Goal: Task Accomplishment & Management: Use online tool/utility

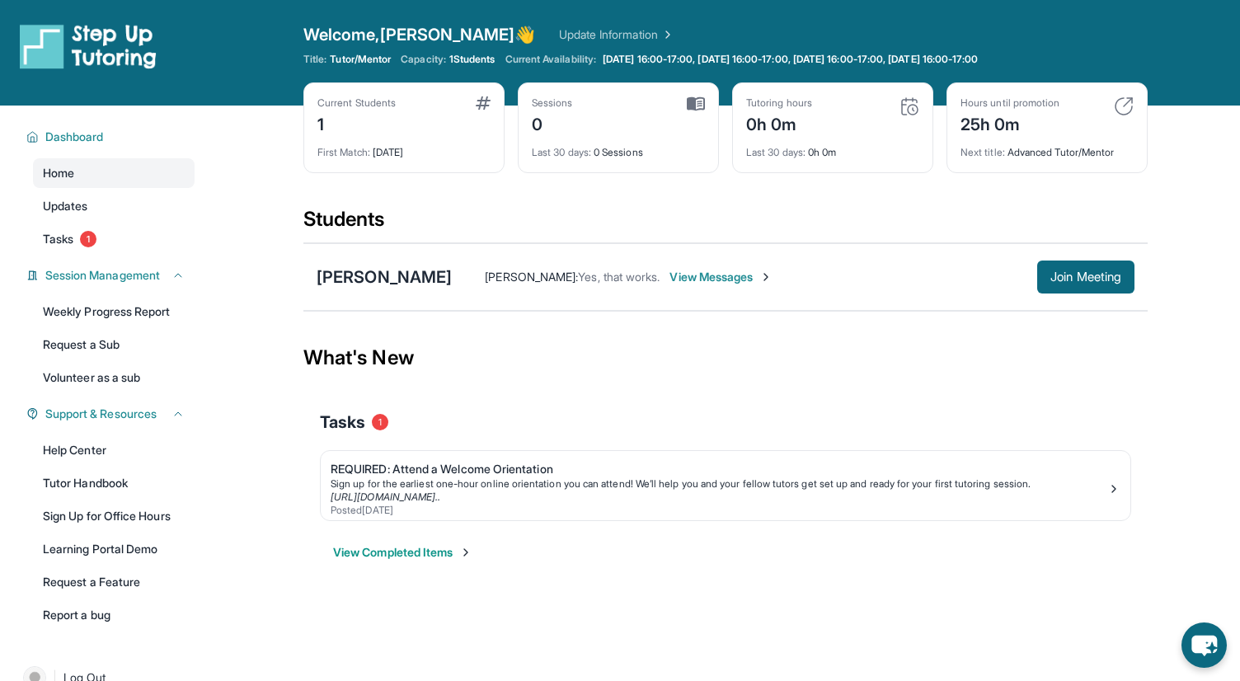
click at [679, 277] on span "View Messages" at bounding box center [721, 277] width 103 height 16
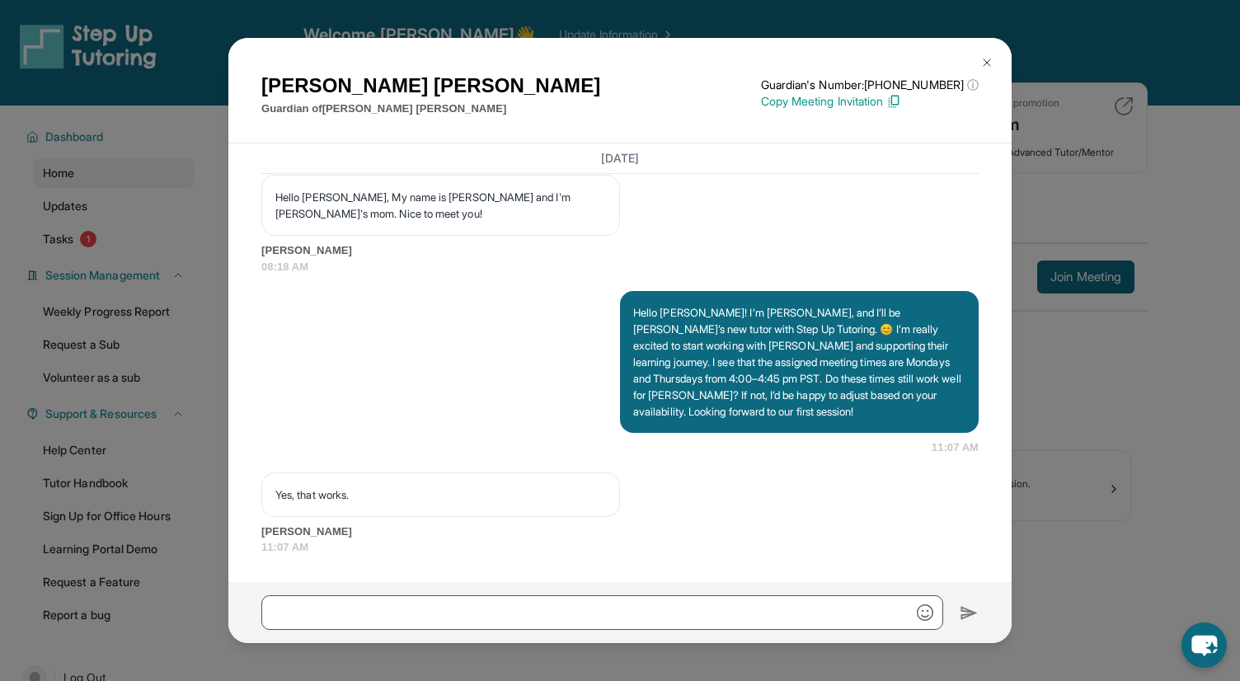
scroll to position [1221, 0]
click at [987, 58] on img at bounding box center [986, 62] width 13 height 13
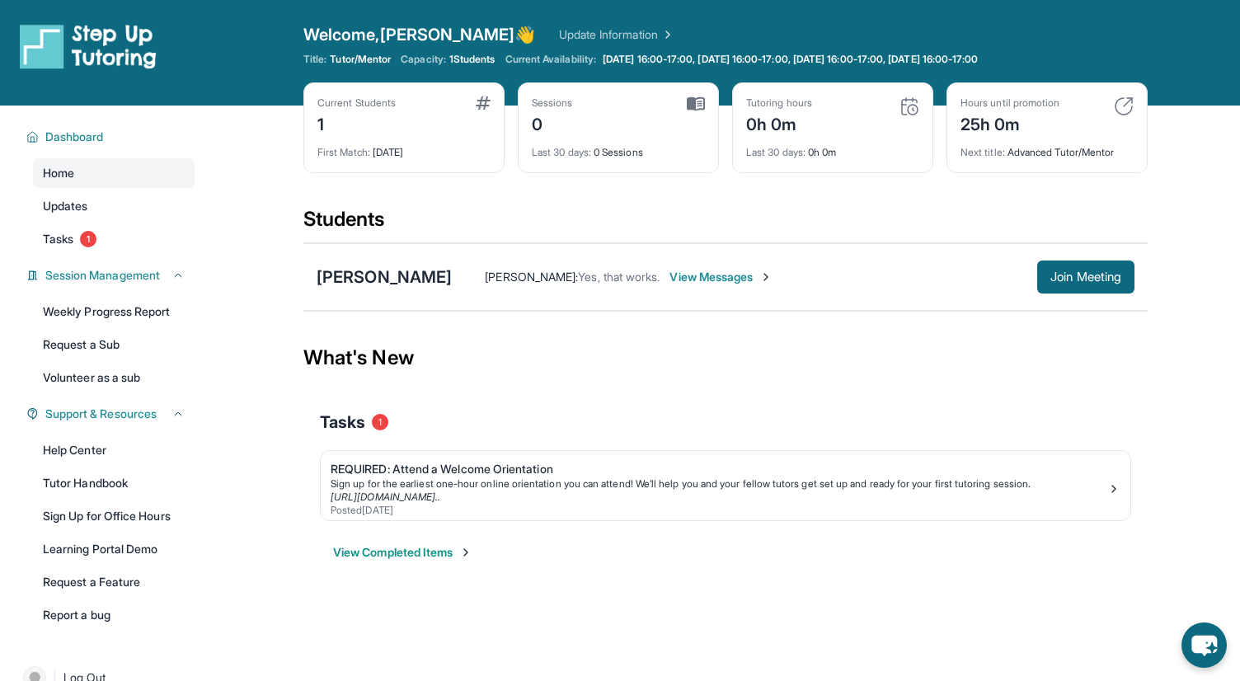
click at [566, 35] on link "Update Information" at bounding box center [616, 34] width 115 height 16
click at [346, 222] on div "Students" at bounding box center [725, 224] width 844 height 36
click at [425, 119] on div "Current Students 1" at bounding box center [403, 116] width 173 height 40
click at [92, 138] on span "Dashboard" at bounding box center [74, 137] width 59 height 16
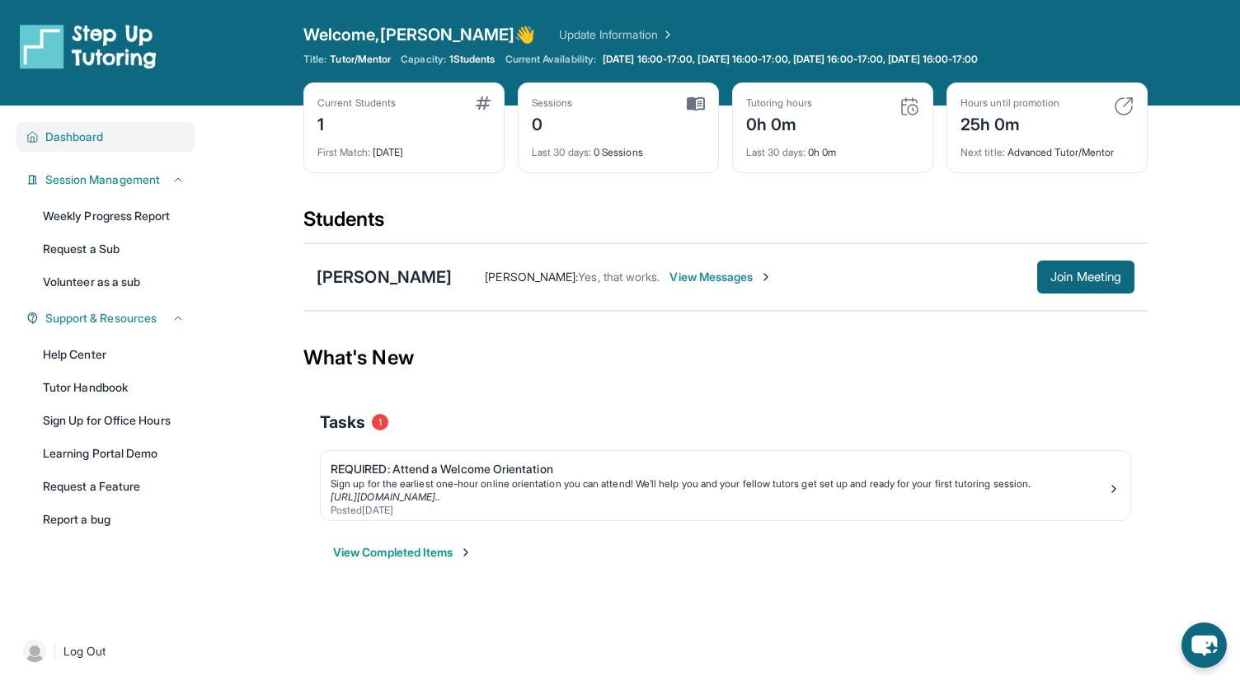
click at [92, 138] on span "Dashboard" at bounding box center [74, 137] width 59 height 16
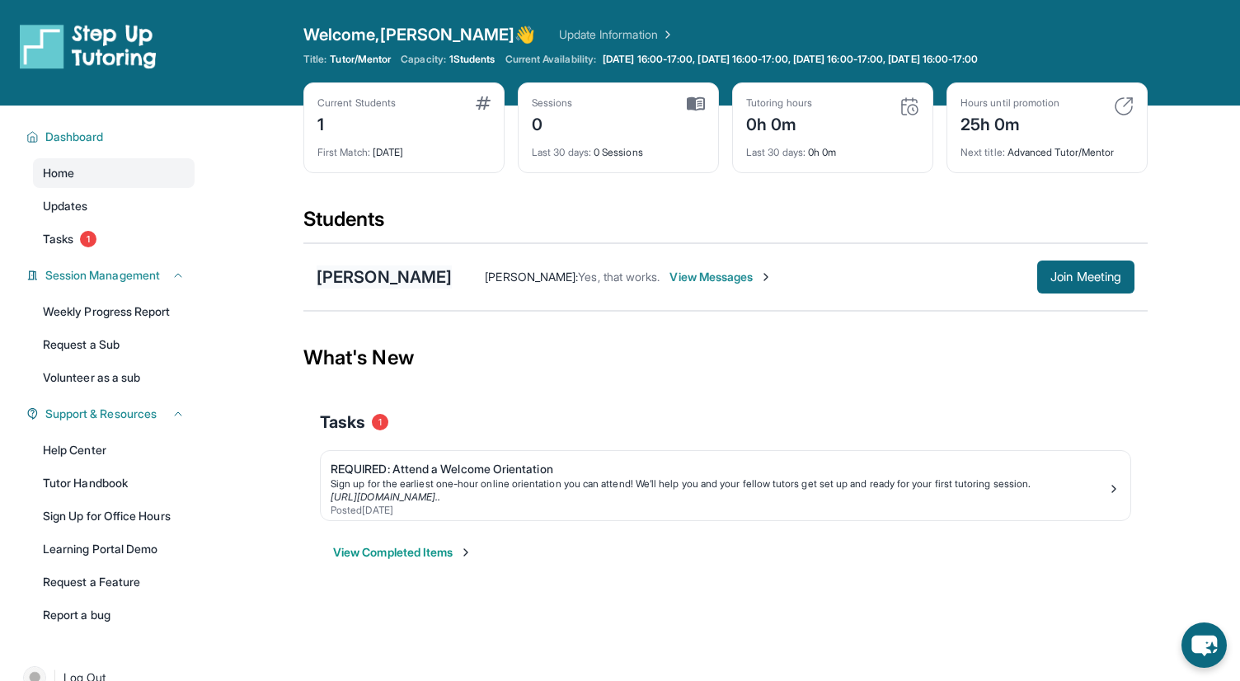
click at [354, 281] on div "[PERSON_NAME]" at bounding box center [384, 277] width 135 height 23
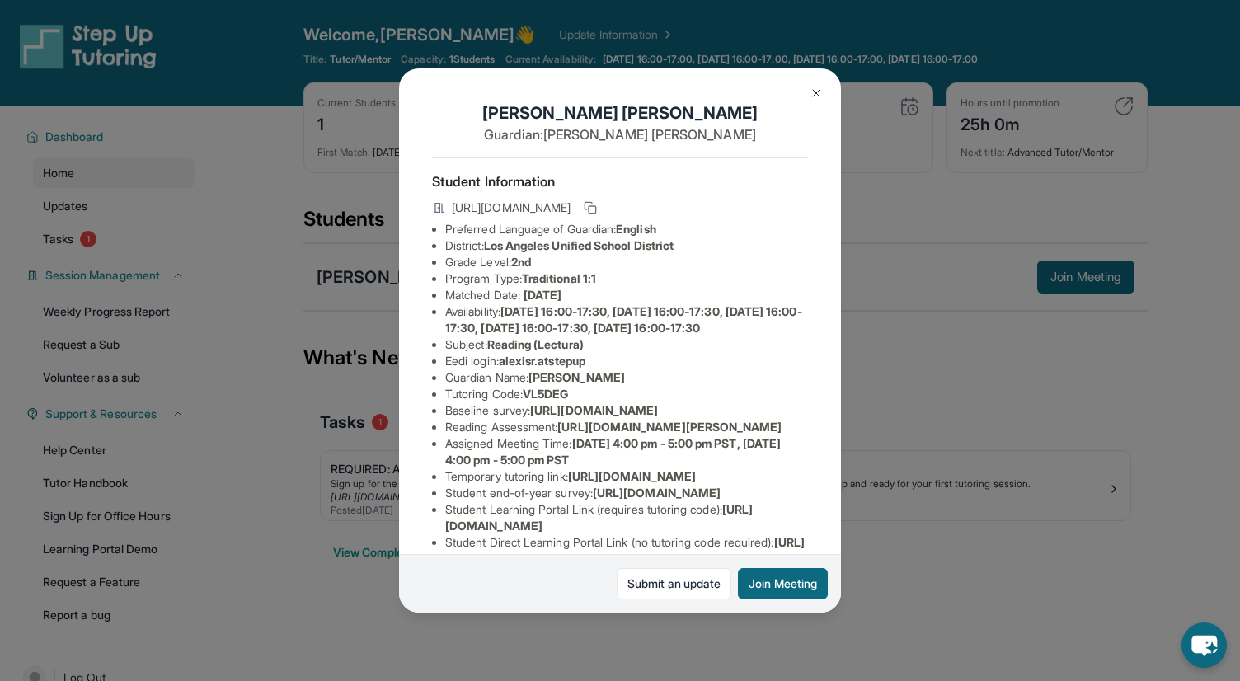
click at [530, 417] on span "[URL][DOMAIN_NAME]" at bounding box center [594, 410] width 128 height 14
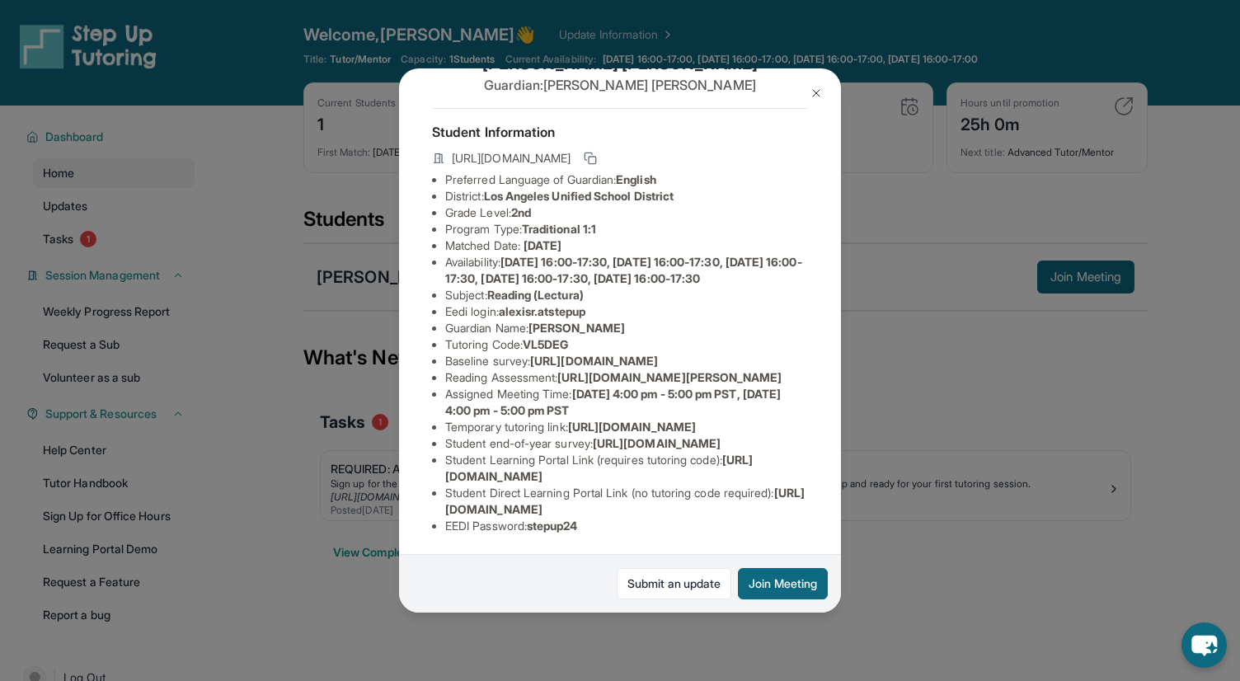
scroll to position [231, 0]
drag, startPoint x: 447, startPoint y: 345, endPoint x: 618, endPoint y: 357, distance: 171.1
click at [618, 419] on li "Temporary tutoring link : [URL][DOMAIN_NAME]" at bounding box center [626, 427] width 363 height 16
copy span "[URL][DOMAIN_NAME]"
click at [769, 588] on button "Join Meeting" at bounding box center [783, 583] width 90 height 31
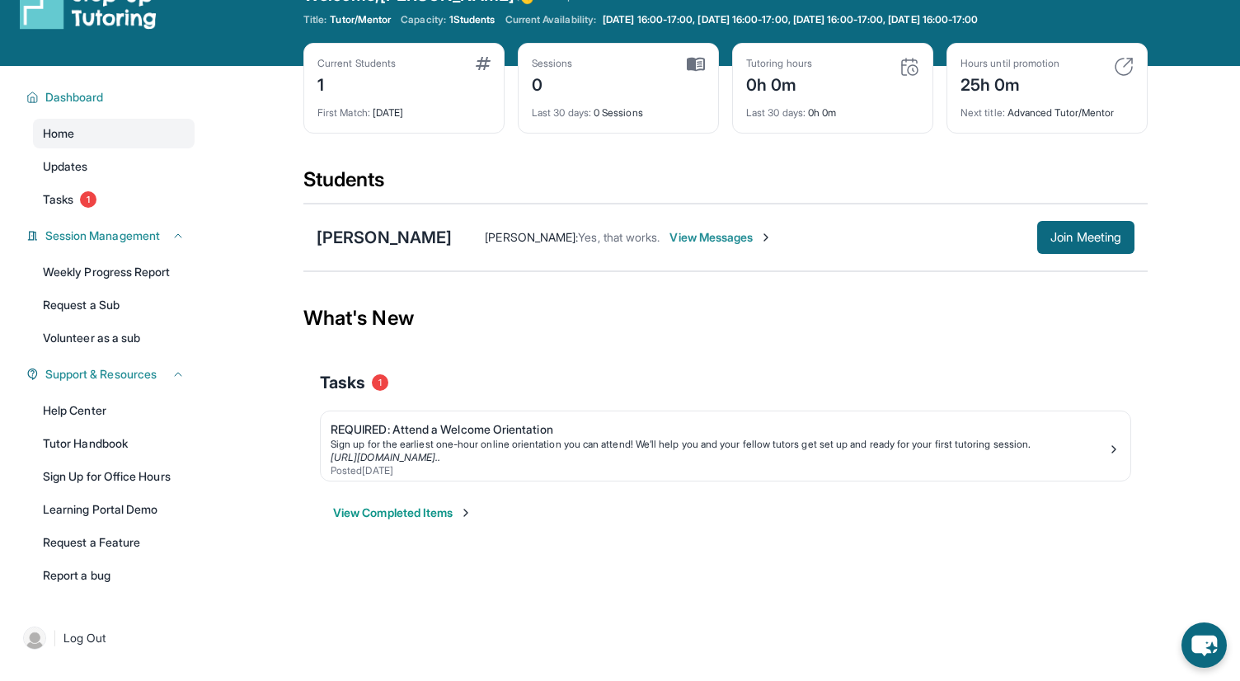
scroll to position [0, 0]
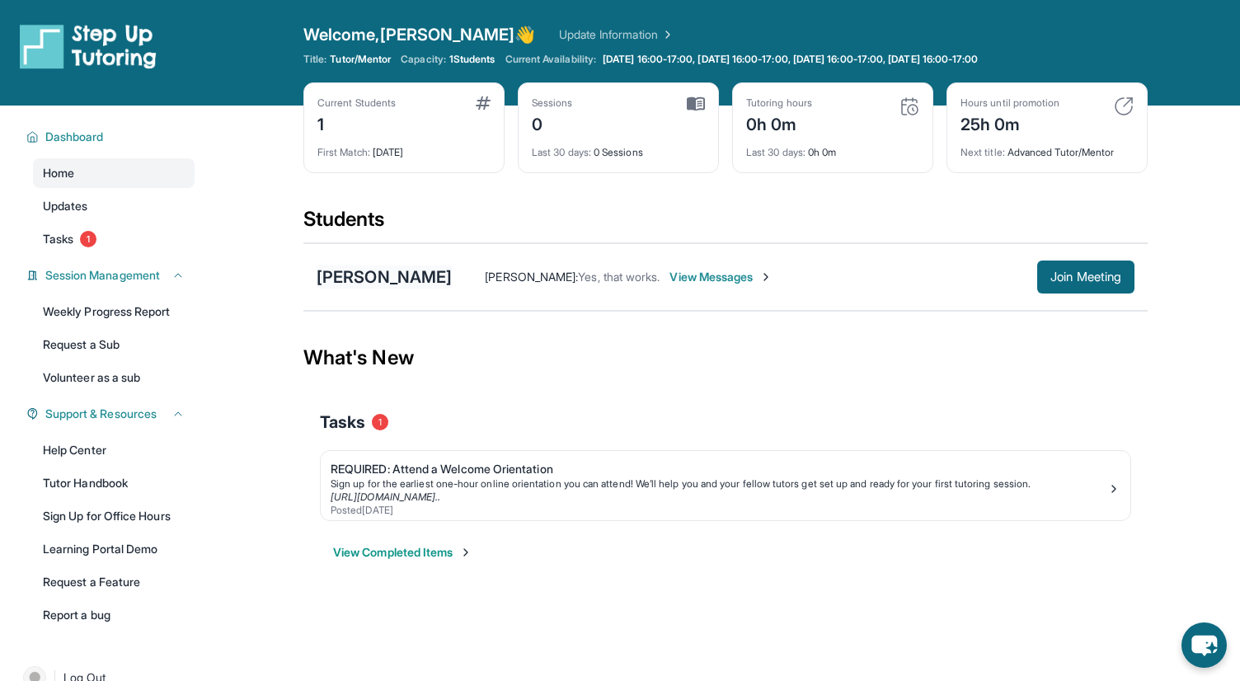
click at [344, 280] on div "[PERSON_NAME]" at bounding box center [384, 277] width 135 height 23
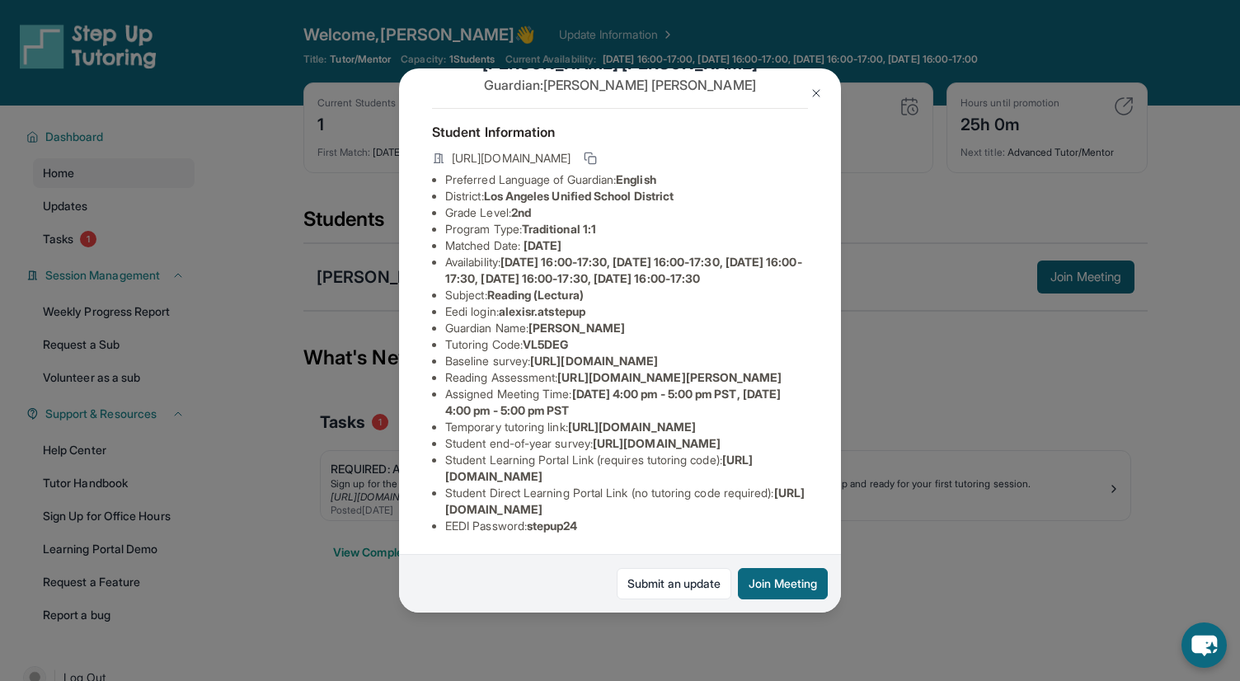
scroll to position [231, 0]
drag, startPoint x: 446, startPoint y: 346, endPoint x: 610, endPoint y: 358, distance: 164.5
click at [610, 419] on li "Temporary tutoring link : [URL][DOMAIN_NAME]" at bounding box center [626, 427] width 363 height 16
copy span "[URL][DOMAIN_NAME]"
